Goal: Task Accomplishment & Management: Manage account settings

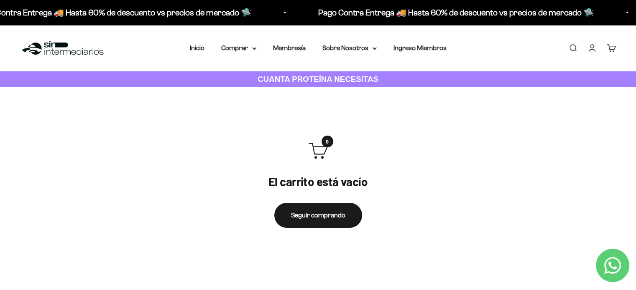
click at [422, 54] on div "Menú Buscar Inicio Comprar Proteínas Ver Todos Whey Iso Vegan Pancakes Pre-Entr…" at bounding box center [318, 48] width 636 height 46
click at [424, 44] on link "Ingreso Miembros" at bounding box center [419, 47] width 53 height 7
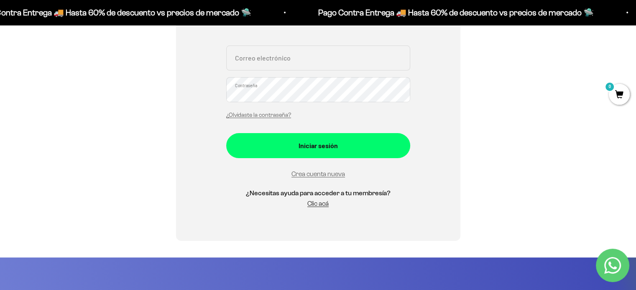
scroll to position [251, 0]
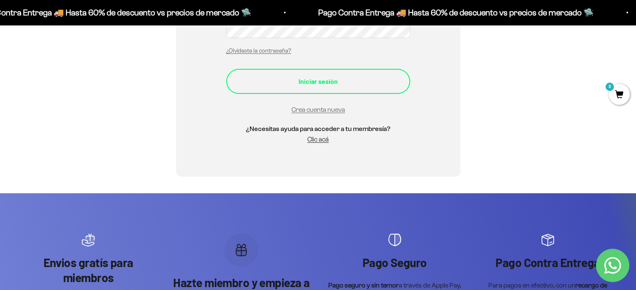
type input "[EMAIL_ADDRESS][DOMAIN_NAME]"
click at [298, 82] on div "Iniciar sesión" at bounding box center [318, 81] width 150 height 11
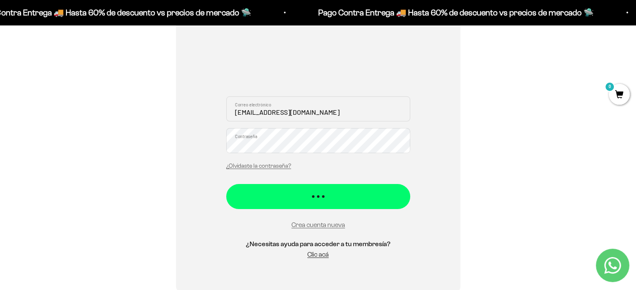
scroll to position [125, 0]
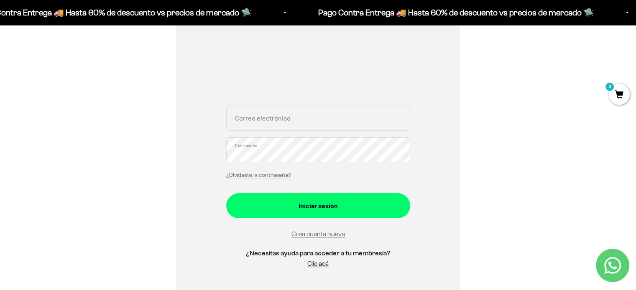
scroll to position [167, 0]
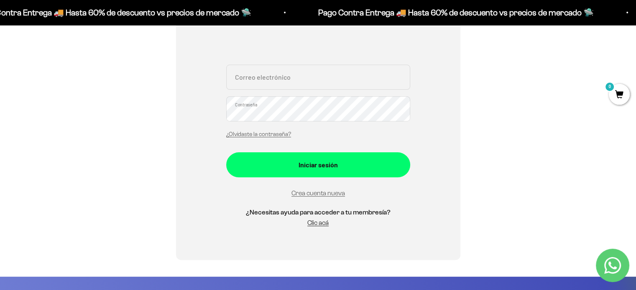
type input "[EMAIL_ADDRESS][DOMAIN_NAME]"
click at [323, 178] on form "jairobotero@hotmail.es Correo electrónico Contraseña ¿Olvidaste la contraseña? …" at bounding box center [318, 132] width 184 height 134
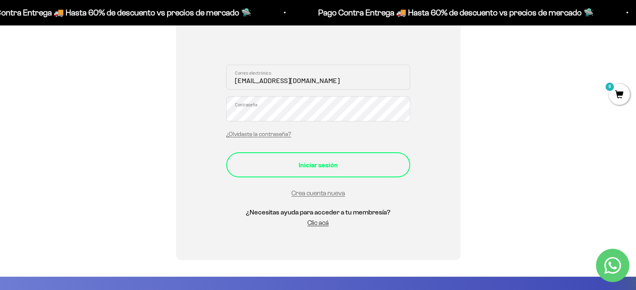
click at [323, 171] on button "Iniciar sesión" at bounding box center [318, 165] width 184 height 25
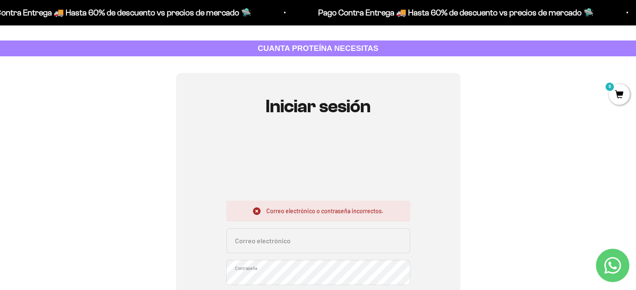
scroll to position [167, 0]
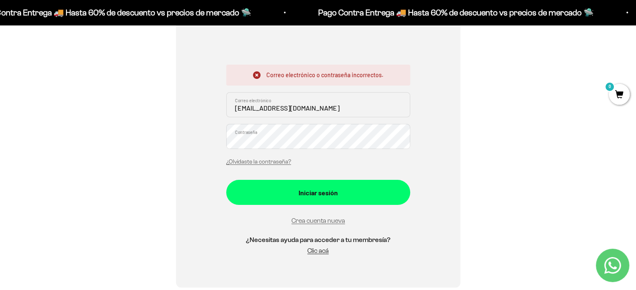
drag, startPoint x: 306, startPoint y: 115, endPoint x: 256, endPoint y: 117, distance: 50.2
click at [256, 117] on input "jairobotero@hotmail.es" at bounding box center [318, 104] width 184 height 25
type input "j"
type input "[PERSON_NAME][EMAIL_ADDRESS][DOMAIN_NAME]"
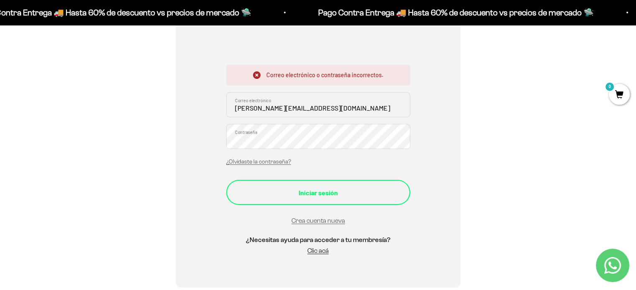
click at [245, 195] on div "Iniciar sesión" at bounding box center [318, 193] width 150 height 11
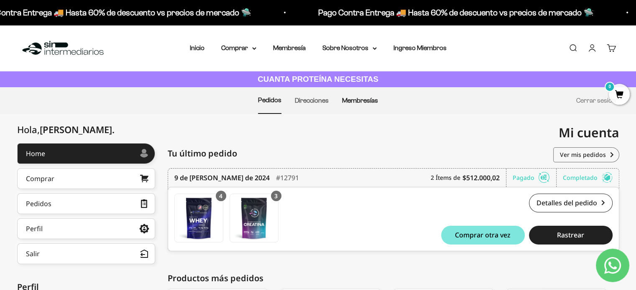
click at [365, 98] on link "Membresías" at bounding box center [360, 100] width 36 height 7
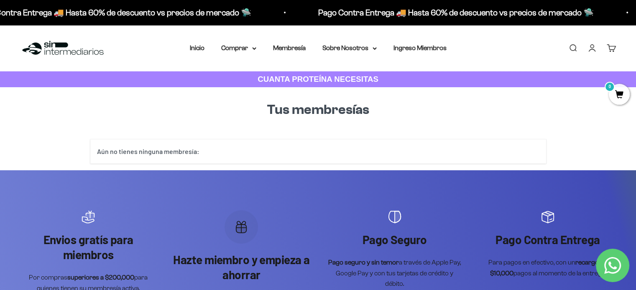
click at [615, 94] on span "0" at bounding box center [619, 94] width 21 height 21
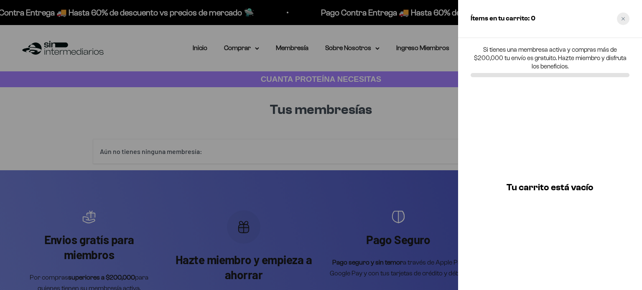
click at [619, 21] on div "Close cart" at bounding box center [623, 19] width 13 height 13
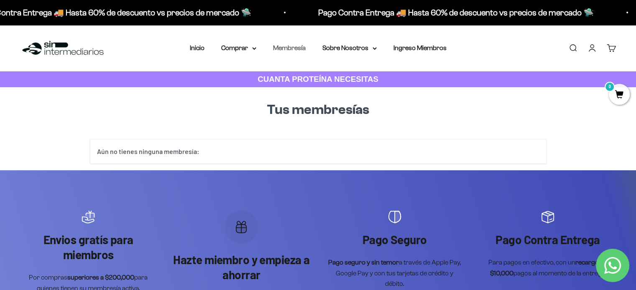
click at [288, 51] on link "Membresía" at bounding box center [289, 47] width 33 height 7
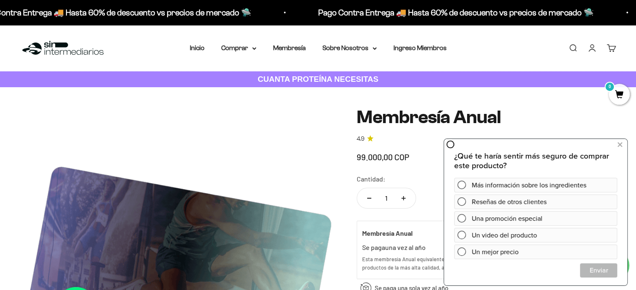
click at [596, 51] on link "Cuenta" at bounding box center [591, 47] width 9 height 9
click at [590, 51] on link "Cuenta" at bounding box center [591, 47] width 9 height 9
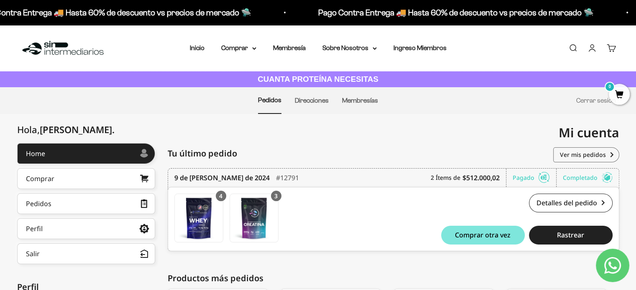
click at [617, 48] on div "0" at bounding box center [615, 44] width 7 height 7
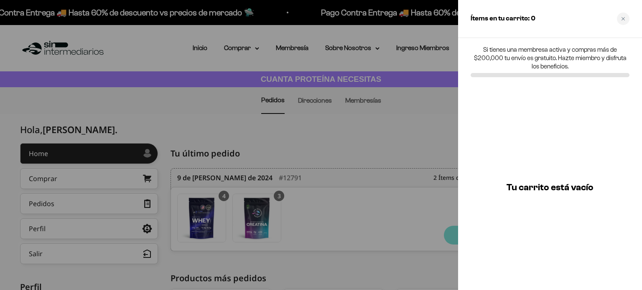
click at [456, 112] on div at bounding box center [321, 145] width 642 height 290
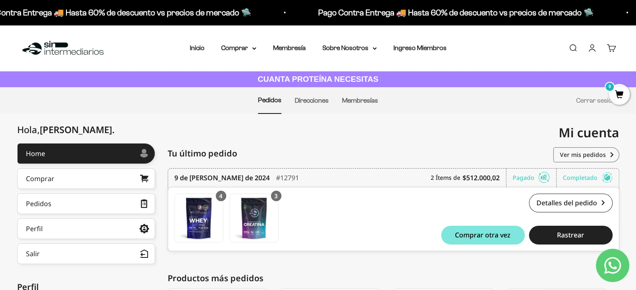
click at [591, 49] on link "Cuenta" at bounding box center [591, 47] width 9 height 9
click at [72, 255] on button "Salir" at bounding box center [86, 254] width 138 height 21
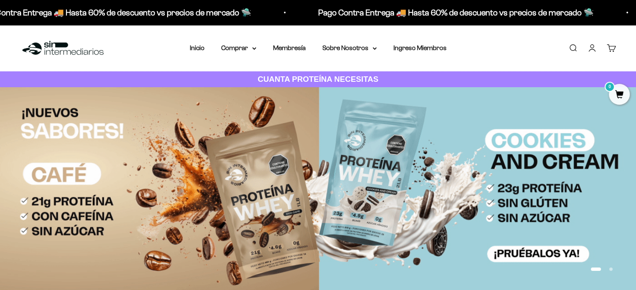
click at [594, 45] on link "Iniciar sesión" at bounding box center [591, 47] width 9 height 9
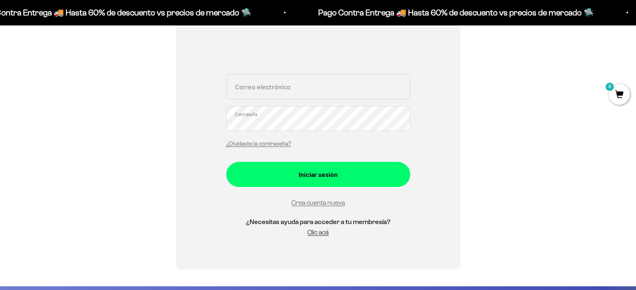
scroll to position [167, 0]
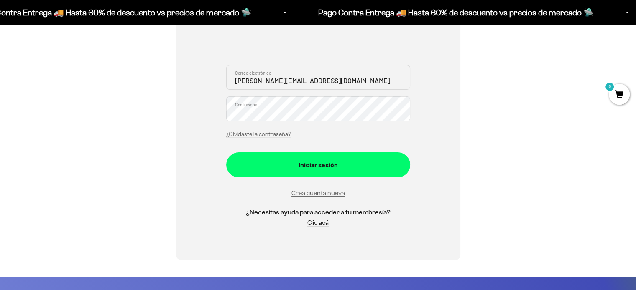
click at [318, 78] on input "merly-2411@hotmail.com" at bounding box center [318, 77] width 184 height 25
type input "jairobotero@hotmail.es"
click at [204, 110] on div "Iniciar sesión jairobotero@hotmail.es Correo electrónico Contraseña ¿Olvidaste …" at bounding box center [318, 98] width 284 height 323
click at [226, 153] on button "Iniciar sesión" at bounding box center [318, 165] width 184 height 25
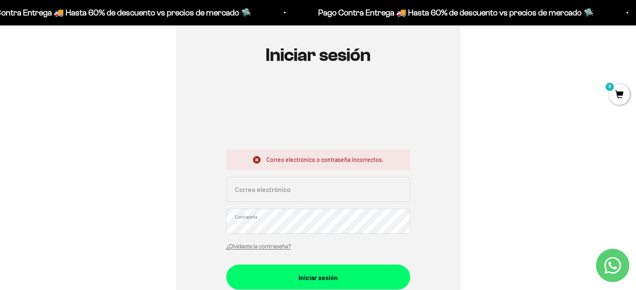
scroll to position [167, 0]
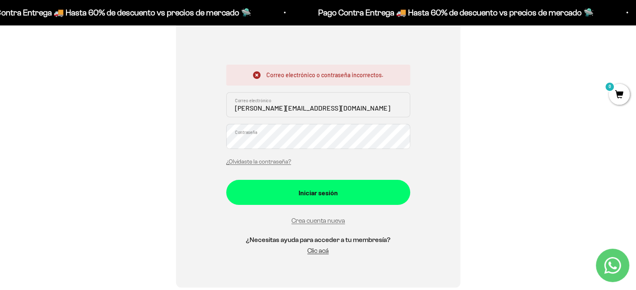
click at [328, 99] on input "merly-2411@hotmail.com" at bounding box center [318, 104] width 184 height 25
type input "jairobotero@hotmail.es"
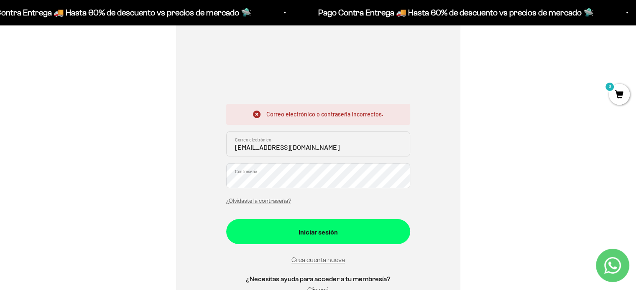
scroll to position [0, 0]
